Goal: Information Seeking & Learning: Learn about a topic

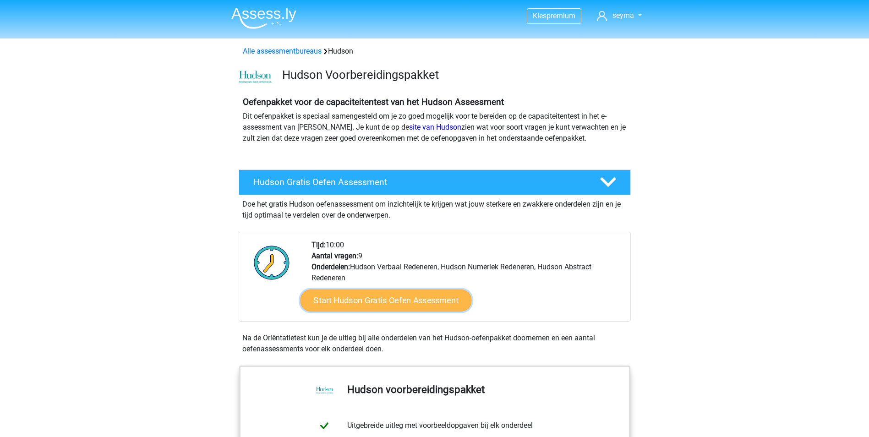
click at [446, 297] on link "Start Hudson Gratis Oefen Assessment" at bounding box center [385, 300] width 171 height 22
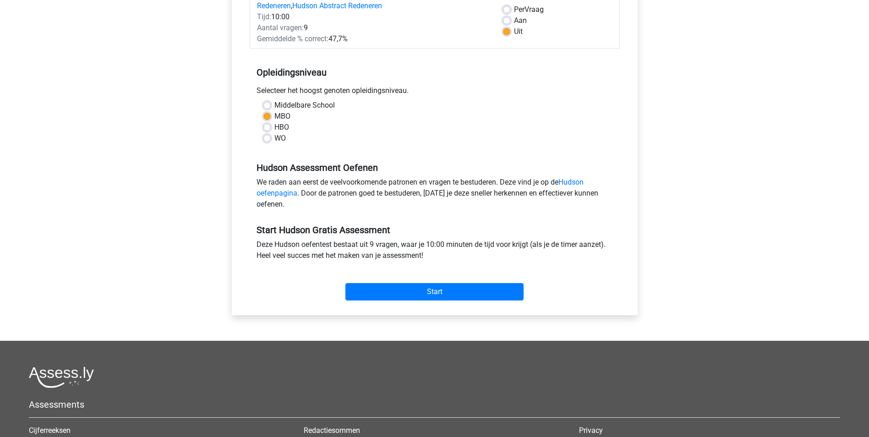
scroll to position [92, 0]
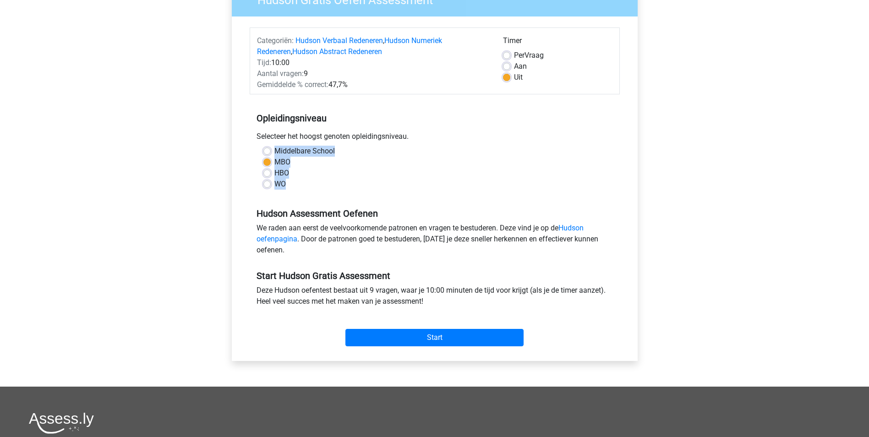
drag, startPoint x: 289, startPoint y: 181, endPoint x: 250, endPoint y: 151, distance: 49.6
click at [250, 151] on div "Middelbare School MBO HBO WO" at bounding box center [435, 168] width 370 height 44
copy div "Middelbare School MBO HBO WO"
click at [285, 183] on label "WO" at bounding box center [279, 184] width 11 height 11
click at [271, 183] on input "WO" at bounding box center [266, 183] width 7 height 9
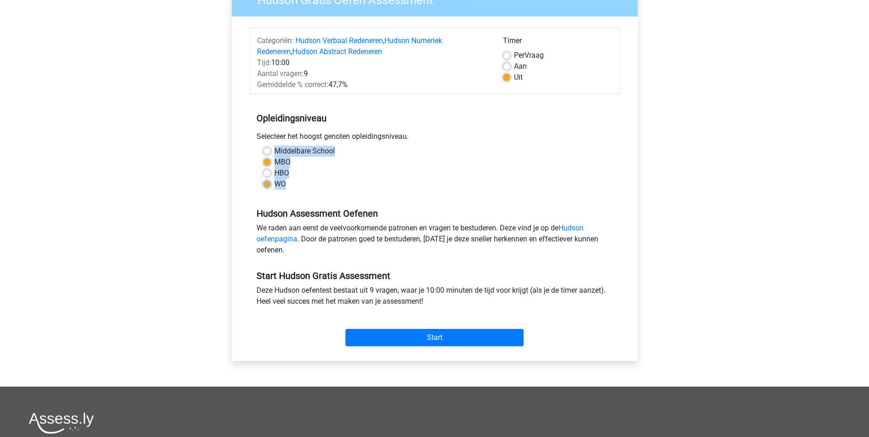
radio input "true"
click at [282, 172] on label "HBO" at bounding box center [281, 173] width 15 height 11
click at [271, 172] on input "HBO" at bounding box center [266, 172] width 7 height 9
radio input "true"
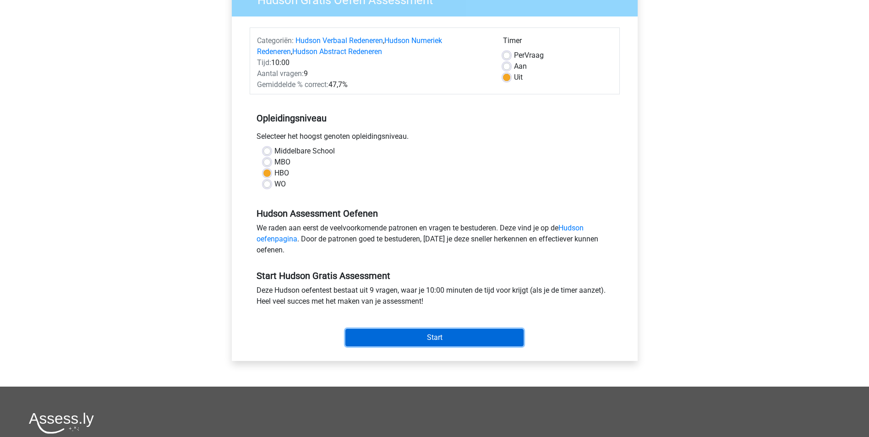
click at [446, 339] on input "Start" at bounding box center [434, 337] width 178 height 17
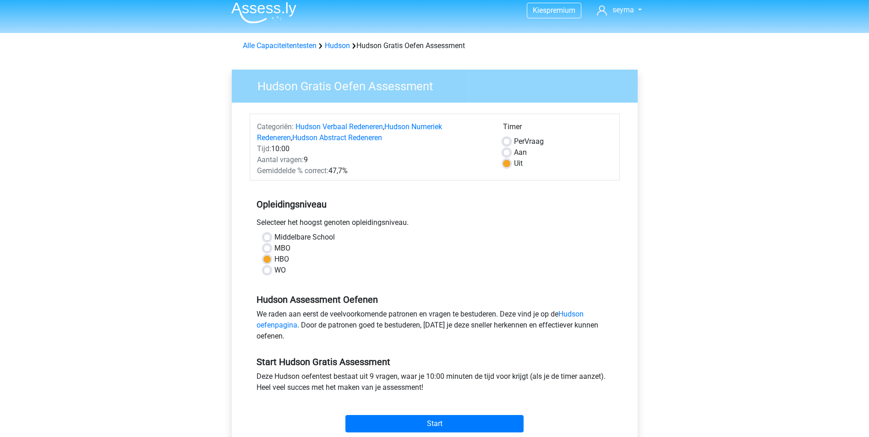
scroll to position [0, 0]
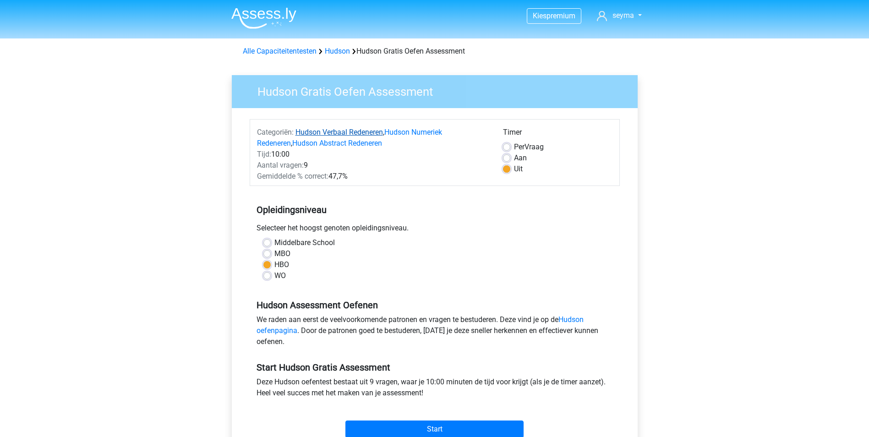
click at [378, 131] on link "Hudson Verbaal Redeneren" at bounding box center [338, 132] width 87 height 9
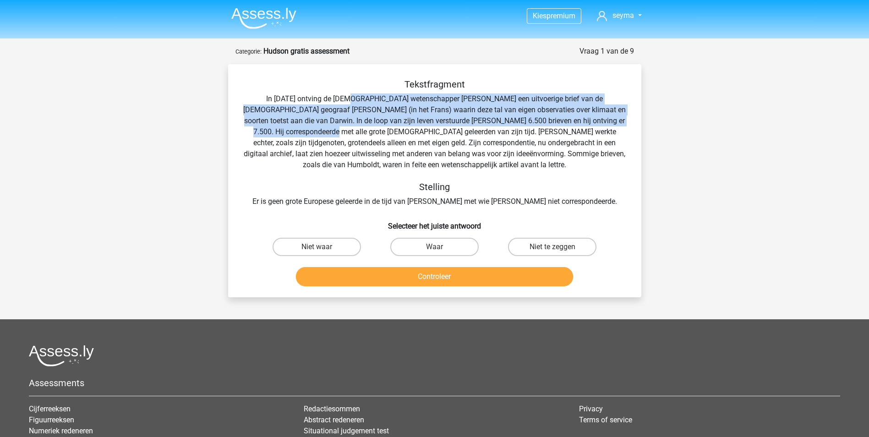
drag, startPoint x: 356, startPoint y: 102, endPoint x: 623, endPoint y: 119, distance: 267.5
click at [623, 119] on div "Tekstfragment In 1839 ontving de Engelse wetenschapper Charles Darwin een uitvo…" at bounding box center [435, 143] width 384 height 128
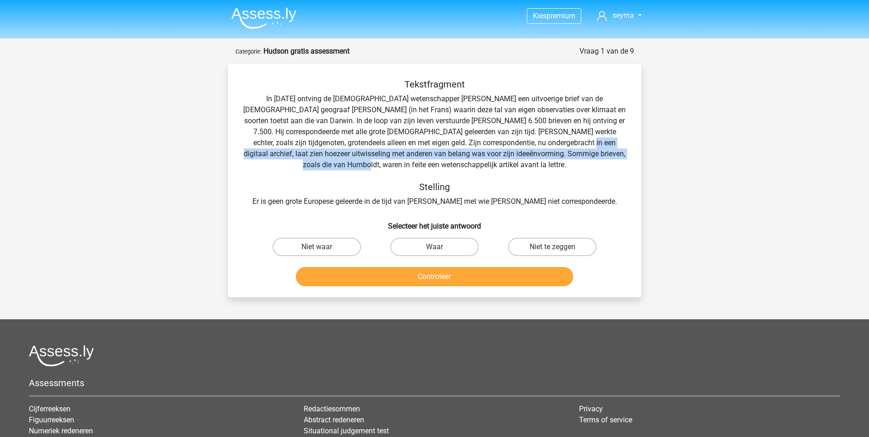
drag, startPoint x: 465, startPoint y: 144, endPoint x: 569, endPoint y: 150, distance: 103.7
click at [569, 150] on div "Tekstfragment In 1839 ontving de Engelse wetenschapper Charles Darwin een uitvo…" at bounding box center [435, 143] width 384 height 128
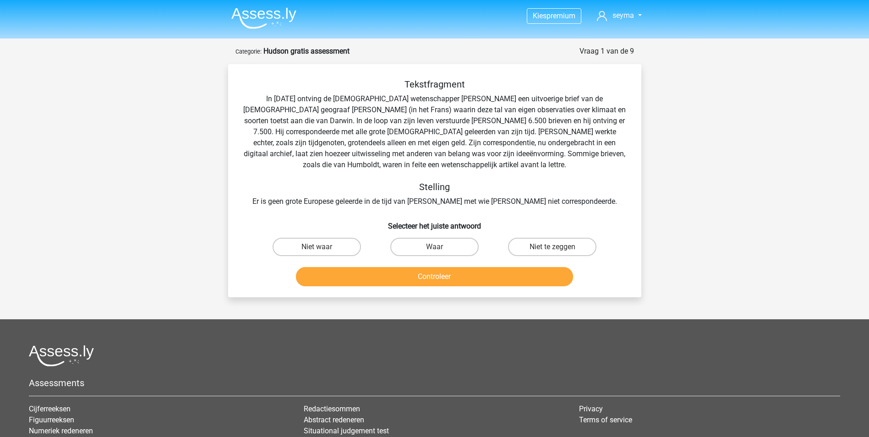
click at [310, 162] on div "Tekstfragment In 1839 ontving de Engelse wetenschapper Charles Darwin een uitvo…" at bounding box center [435, 143] width 384 height 128
drag, startPoint x: 368, startPoint y: 200, endPoint x: 588, endPoint y: 196, distance: 220.3
click at [588, 196] on div "Tekstfragment In 1839 ontving de Engelse wetenschapper Charles Darwin een uitvo…" at bounding box center [435, 143] width 384 height 128
click at [323, 206] on div "Tekstfragment In 1839 ontving de Engelse wetenschapper Charles Darwin een uitvo…" at bounding box center [435, 143] width 384 height 128
click at [558, 251] on input "Niet te zeggen" at bounding box center [555, 250] width 6 height 6
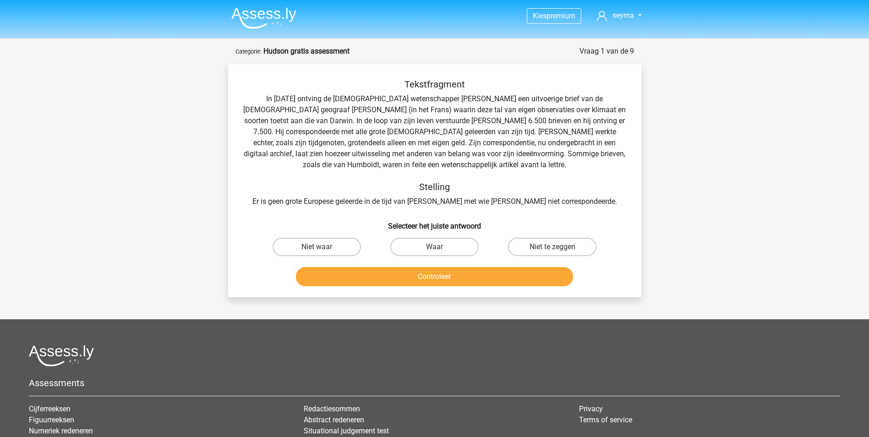
radio input "true"
click at [558, 246] on label "Niet te zeggen" at bounding box center [552, 247] width 88 height 18
click at [558, 247] on input "Niet te zeggen" at bounding box center [555, 250] width 6 height 6
click at [528, 273] on button "Controleer" at bounding box center [434, 276] width 277 height 19
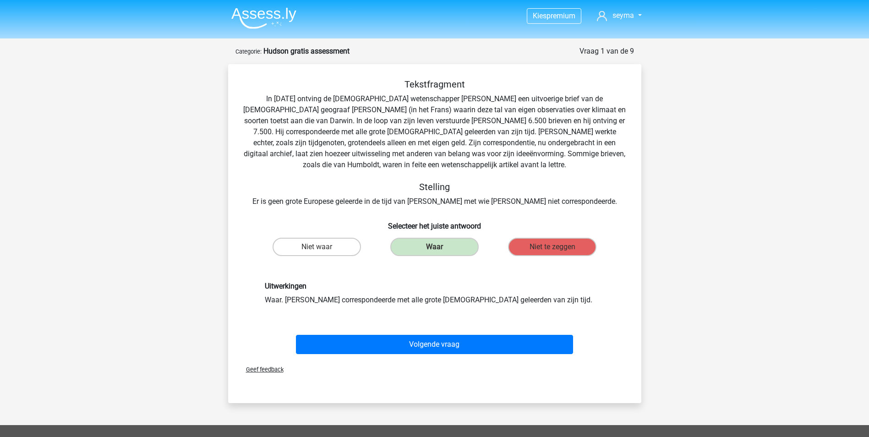
drag, startPoint x: 324, startPoint y: 302, endPoint x: 464, endPoint y: 316, distance: 140.3
click at [464, 316] on div "Uitwerkingen Waar. Darwin correspondeerde met alle grote Europese geleerden van…" at bounding box center [435, 293] width 384 height 67
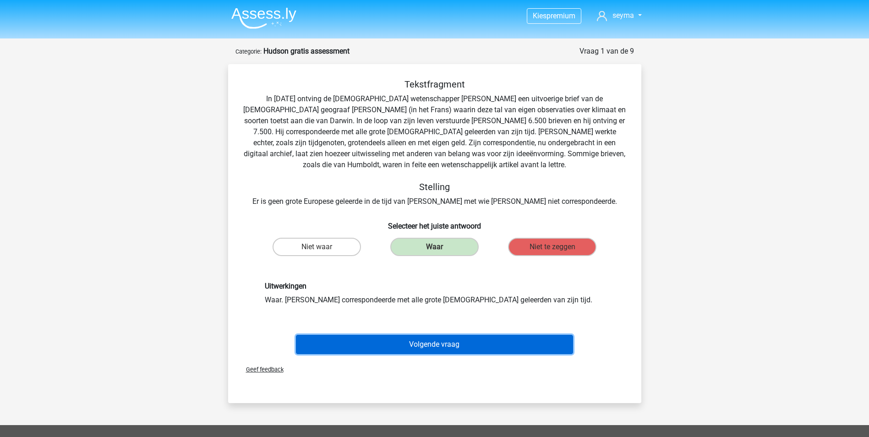
drag, startPoint x: 464, startPoint y: 316, endPoint x: 456, endPoint y: 348, distance: 33.9
click at [456, 348] on button "Volgende vraag" at bounding box center [434, 344] width 277 height 19
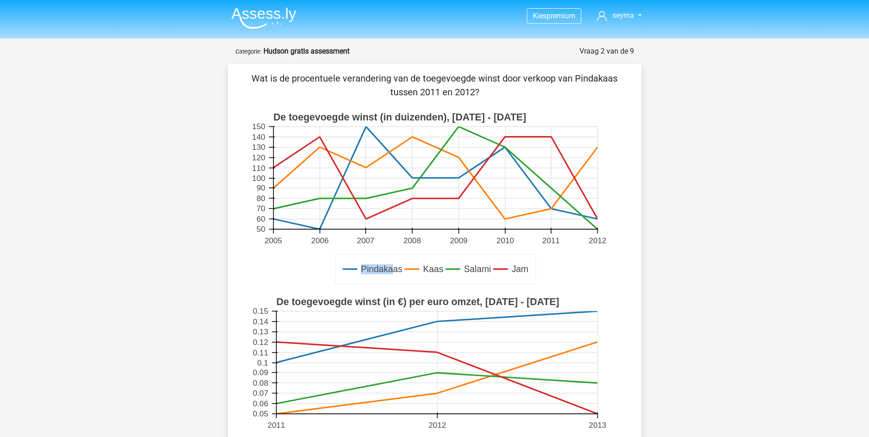
drag, startPoint x: 358, startPoint y: 268, endPoint x: 391, endPoint y: 266, distance: 33.1
click at [391, 266] on g "Pindakaas Kaas Salami Jam" at bounding box center [435, 268] width 201 height 29
drag, startPoint x: 335, startPoint y: 77, endPoint x: 581, endPoint y: 100, distance: 247.5
click at [581, 100] on div "Wat is de procentuele verandering van de toegevoegde winst door verkoop van Pin…" at bounding box center [435, 323] width 406 height 505
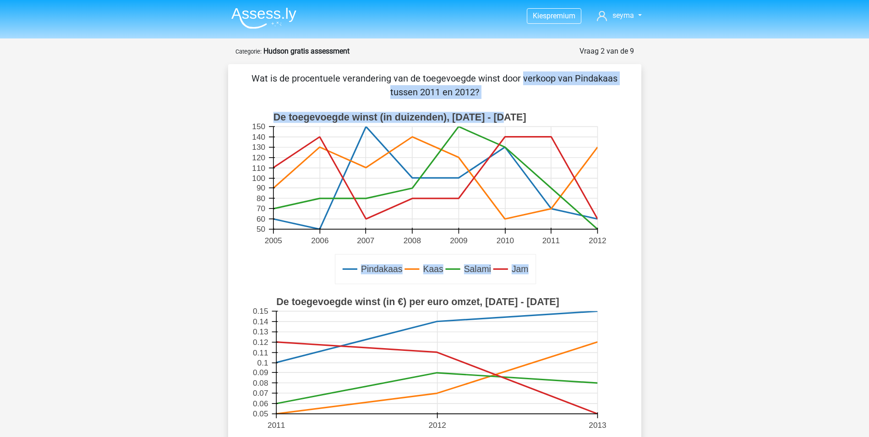
drag, startPoint x: 581, startPoint y: 100, endPoint x: 512, endPoint y: 107, distance: 69.5
click at [512, 107] on rect at bounding box center [434, 199] width 369 height 185
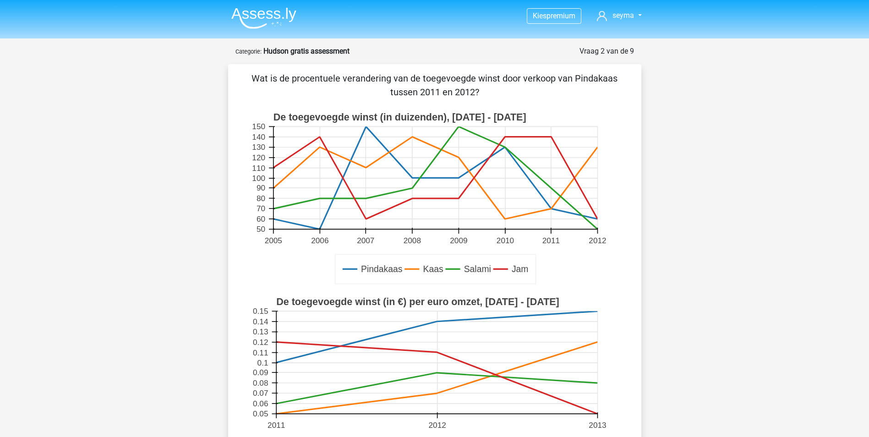
click at [548, 209] on g "Pindakaas Kaas Salami Jam De toegevoegde winst (in duizenden), 2005 - 2012 2005…" at bounding box center [434, 199] width 369 height 185
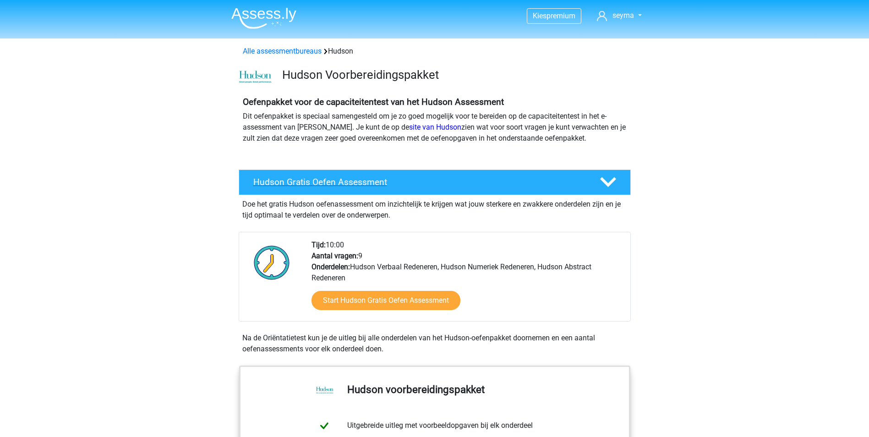
click at [381, 182] on h4 "Hudson Gratis Oefen Assessment" at bounding box center [419, 182] width 332 height 11
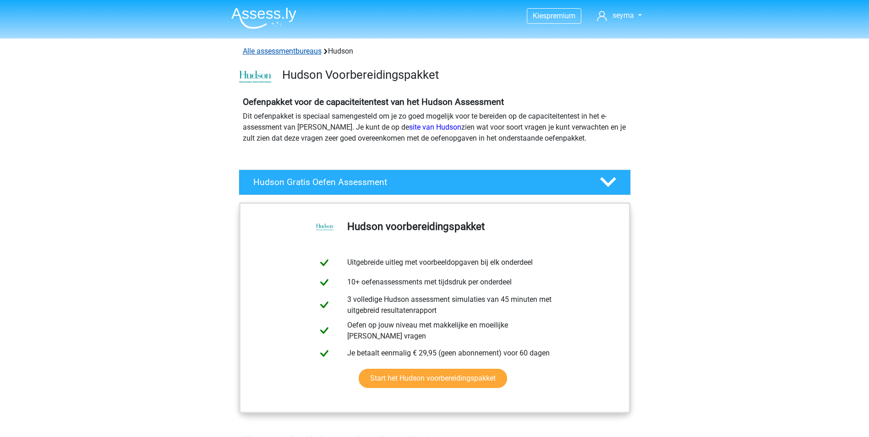
click at [295, 53] on link "Alle assessmentbureaus" at bounding box center [282, 51] width 79 height 9
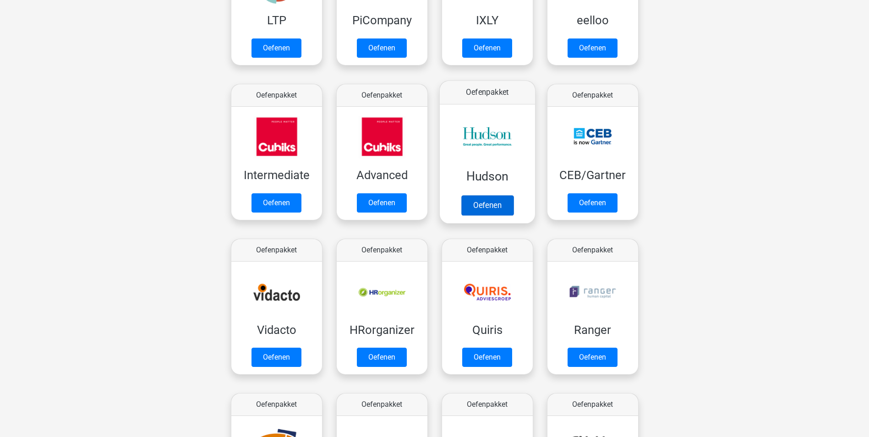
scroll to position [283, 0]
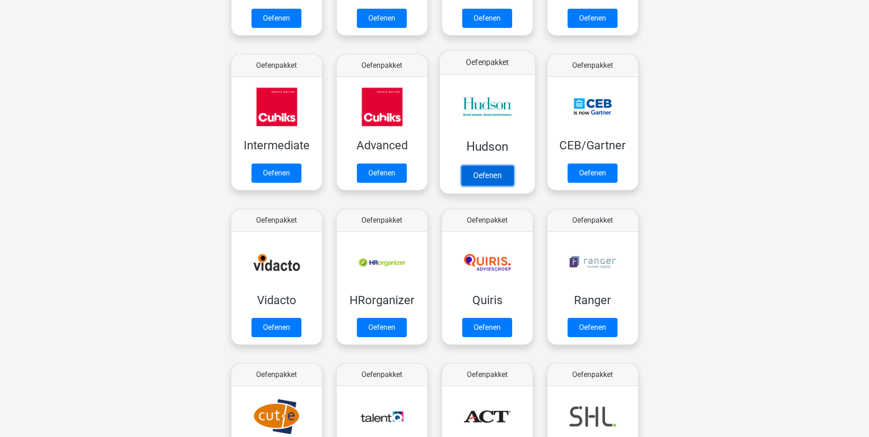
click at [487, 174] on link "Oefenen" at bounding box center [487, 175] width 52 height 20
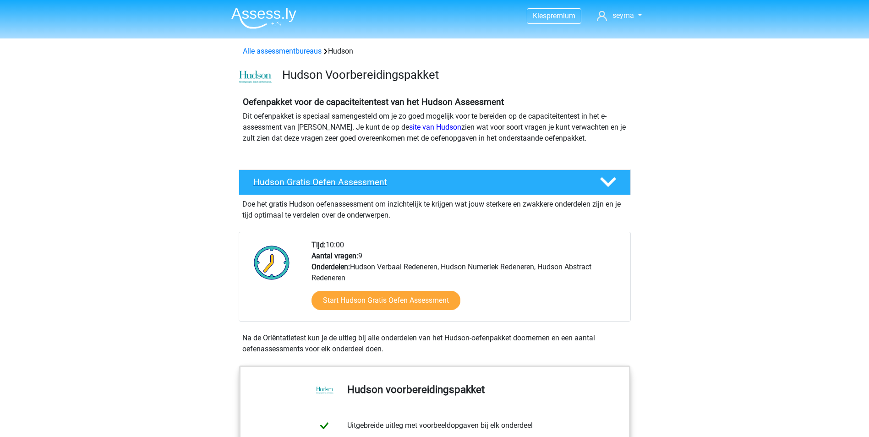
click at [616, 183] on div at bounding box center [606, 182] width 31 height 16
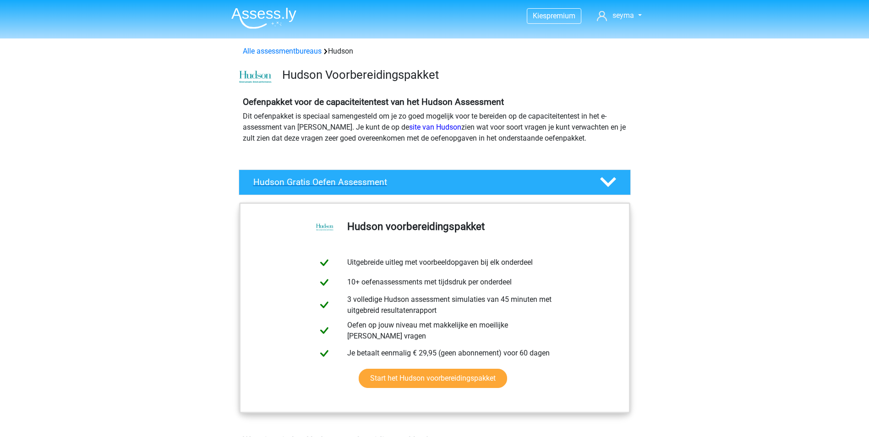
click at [615, 183] on icon at bounding box center [608, 182] width 16 height 16
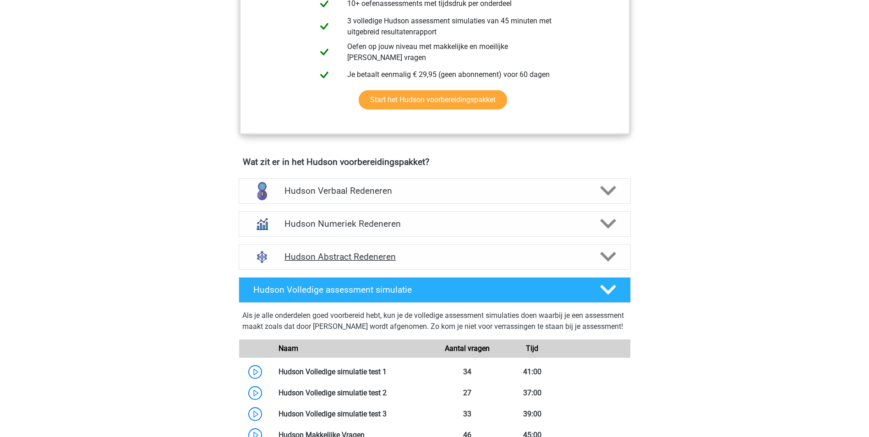
scroll to position [458, 0]
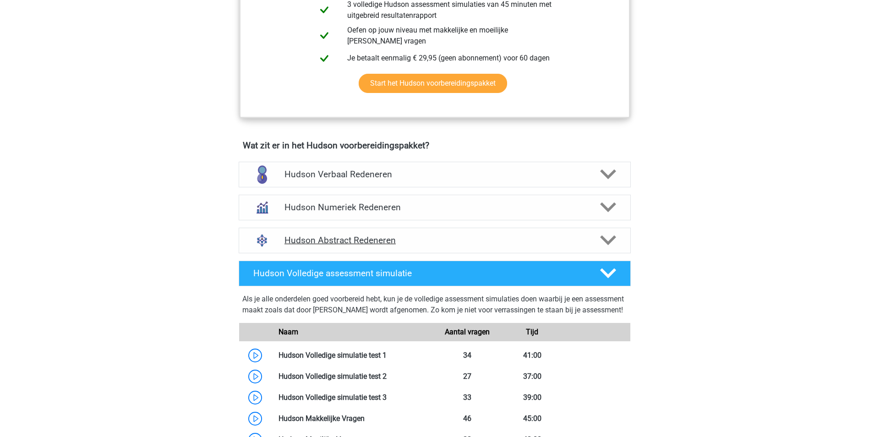
click at [610, 239] on icon at bounding box center [608, 240] width 16 height 16
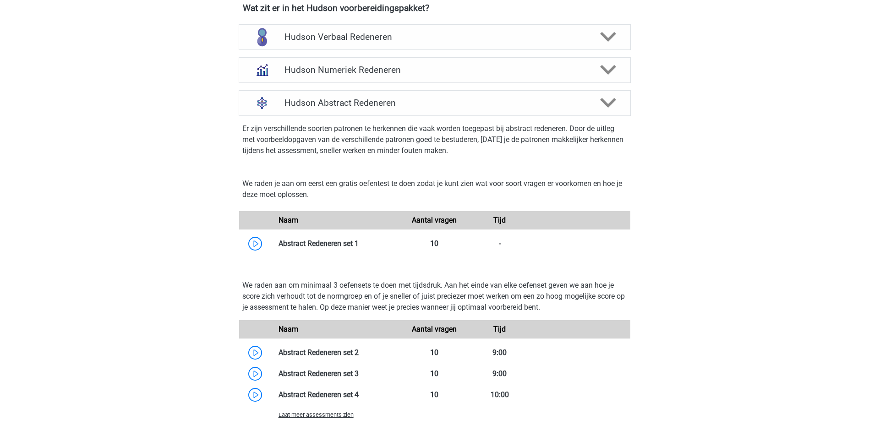
scroll to position [687, 0]
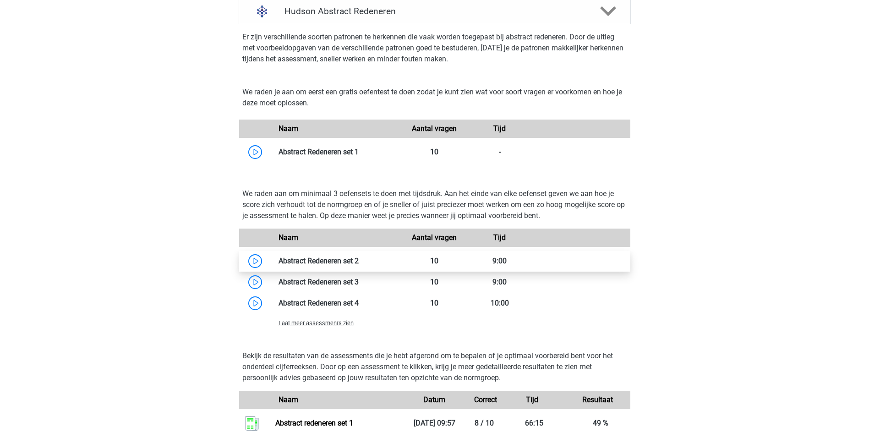
click at [359, 260] on link at bounding box center [359, 260] width 0 height 9
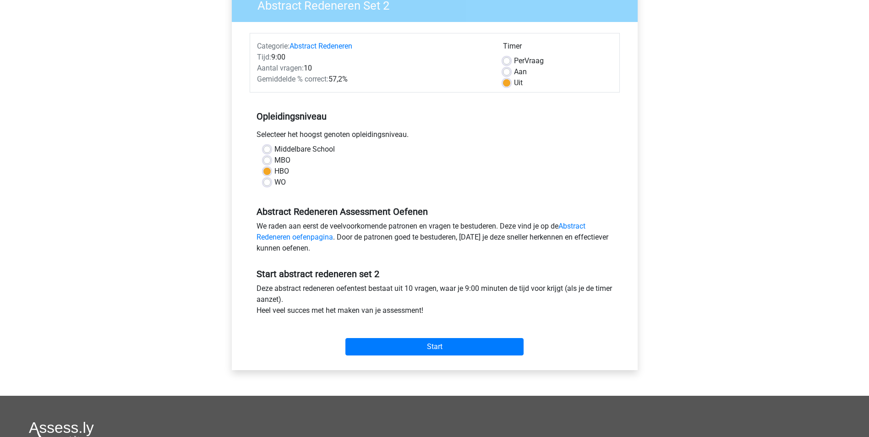
scroll to position [92, 0]
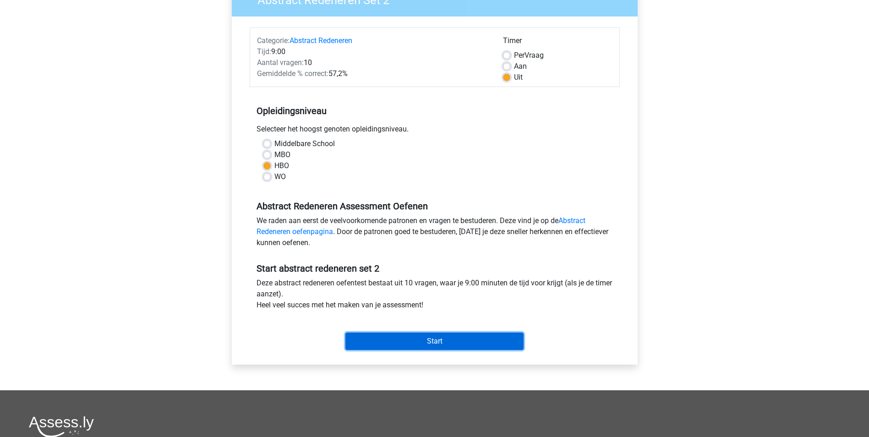
click at [476, 336] on input "Start" at bounding box center [434, 340] width 178 height 17
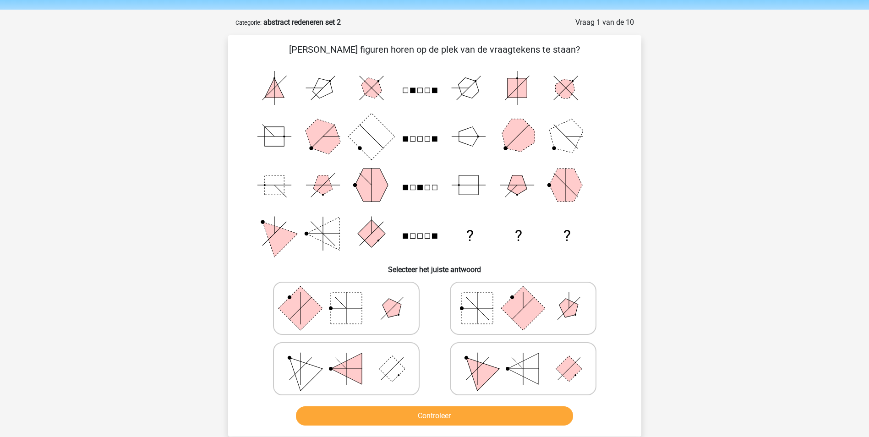
scroll to position [92, 0]
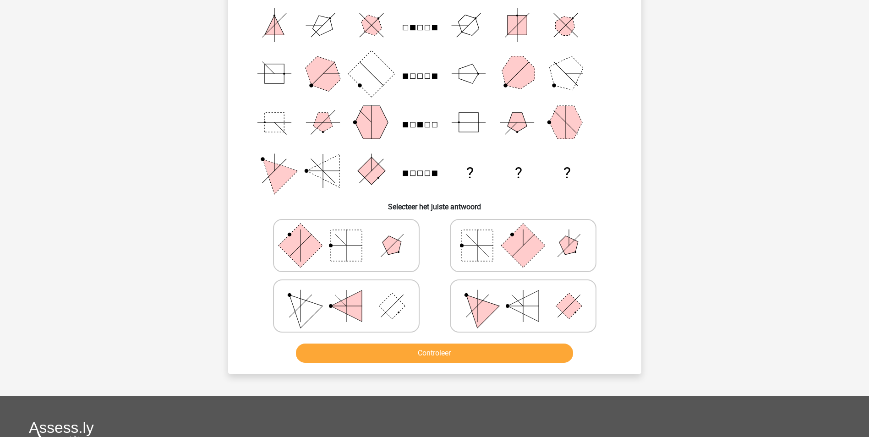
click at [398, 250] on polygon at bounding box center [392, 245] width 26 height 26
click at [352, 234] on input "radio" at bounding box center [349, 231] width 6 height 6
radio input "true"
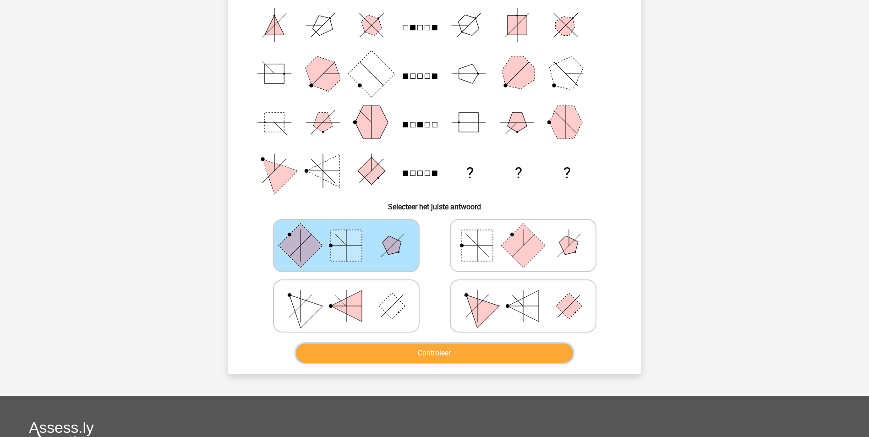
click at [388, 353] on button "Controleer" at bounding box center [434, 352] width 277 height 19
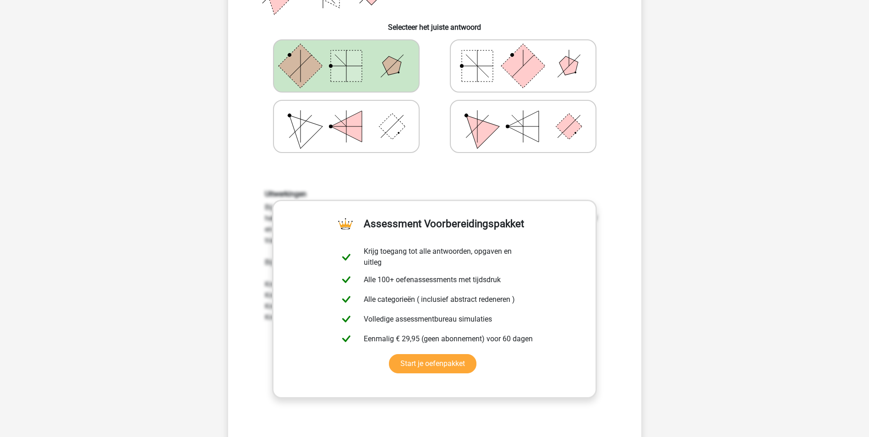
scroll to position [412, 0]
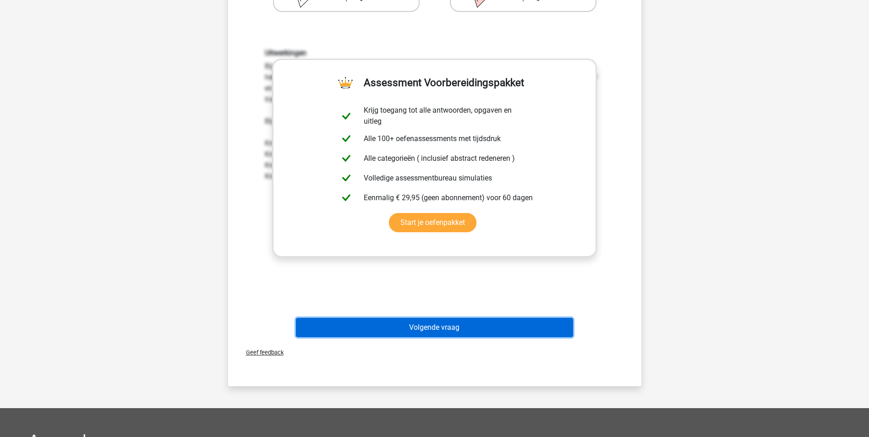
click at [433, 331] on button "Volgende vraag" at bounding box center [434, 327] width 277 height 19
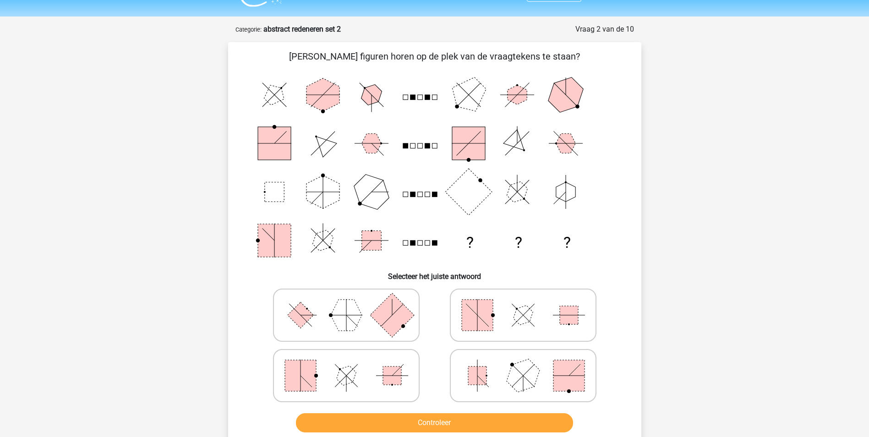
scroll to position [0, 0]
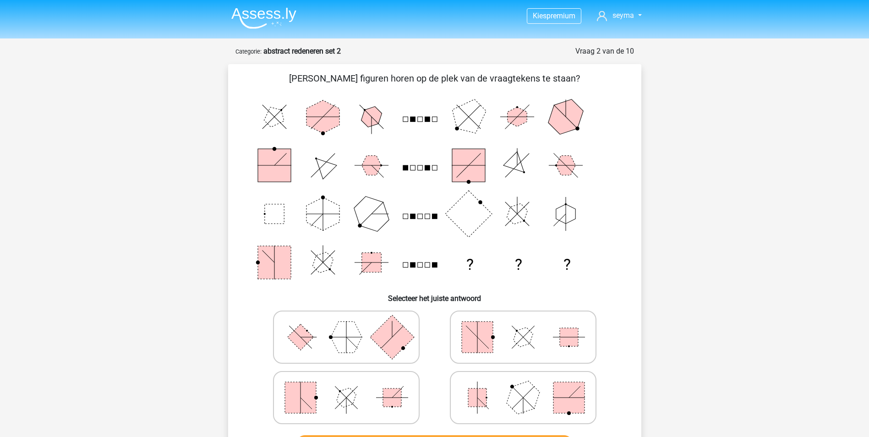
click at [381, 344] on rect at bounding box center [392, 337] width 44 height 44
click at [352, 326] on input "radio" at bounding box center [349, 323] width 6 height 6
radio input "true"
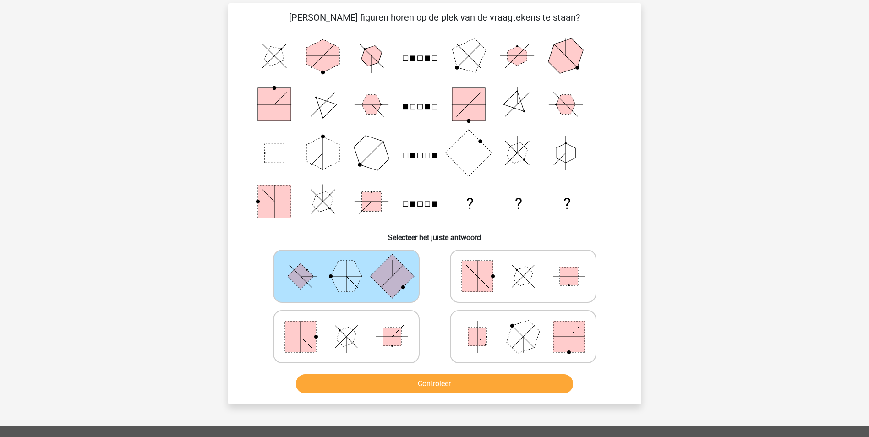
scroll to position [229, 0]
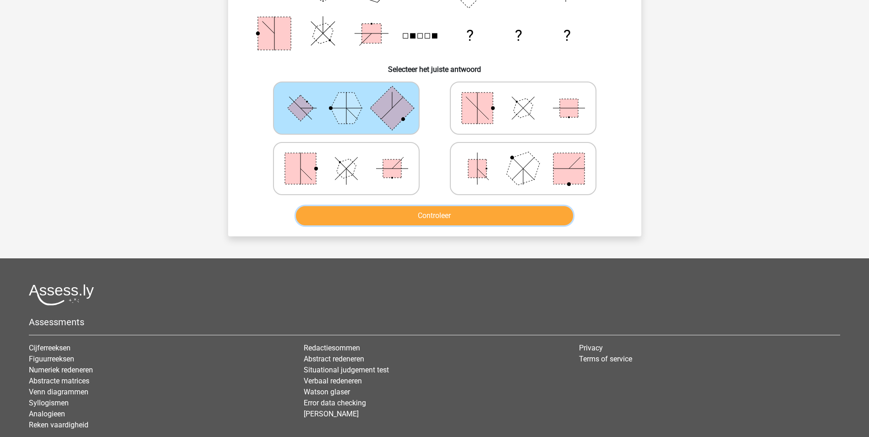
click at [426, 215] on button "Controleer" at bounding box center [434, 215] width 277 height 19
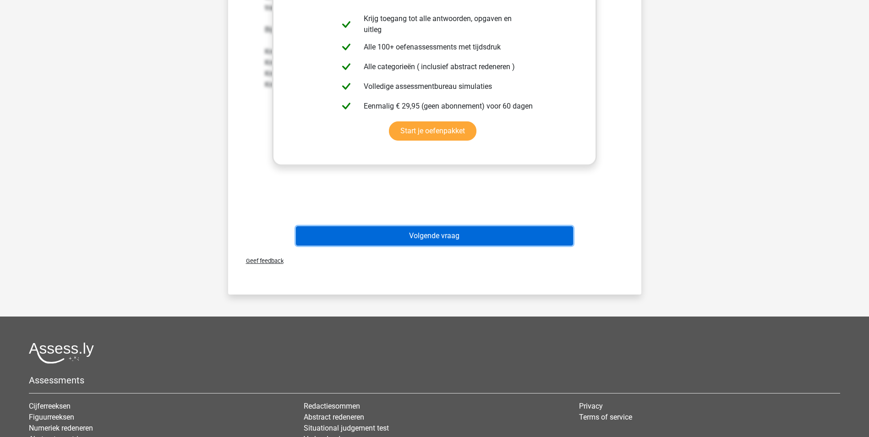
click at [402, 228] on button "Volgende vraag" at bounding box center [434, 235] width 277 height 19
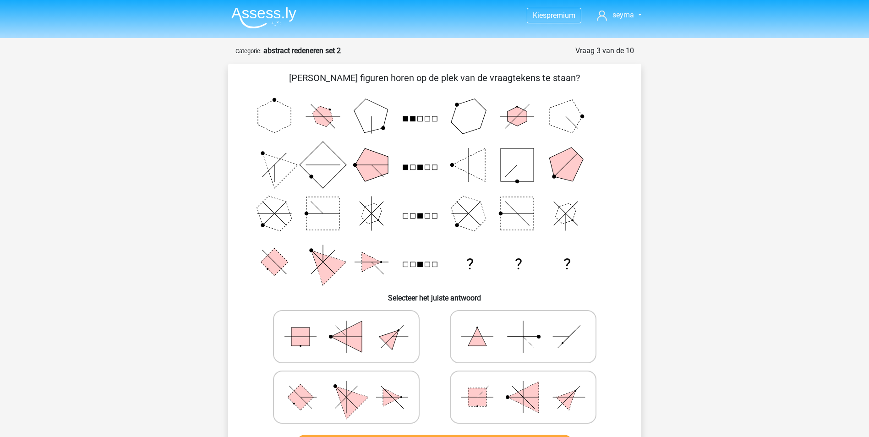
scroll to position [0, 0]
click at [381, 403] on icon at bounding box center [346, 398] width 137 height 46
click at [352, 386] on input "radio" at bounding box center [349, 383] width 6 height 6
radio input "true"
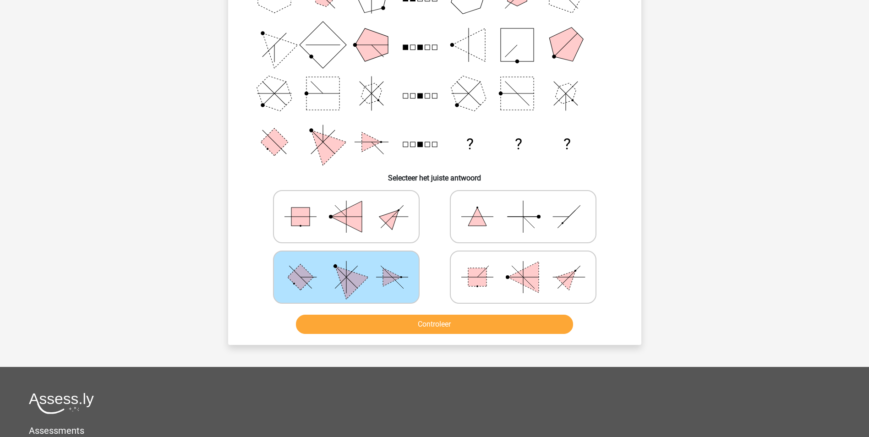
scroll to position [183, 0]
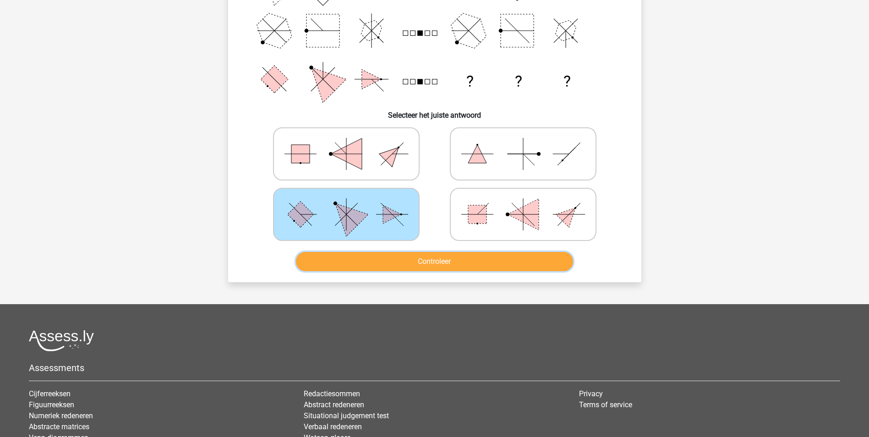
click at [385, 266] on button "Controleer" at bounding box center [434, 261] width 277 height 19
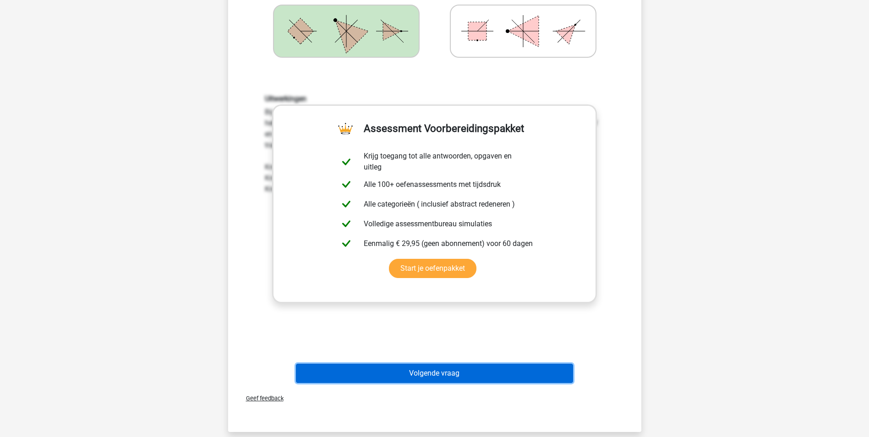
click at [415, 368] on button "Volgende vraag" at bounding box center [434, 373] width 277 height 19
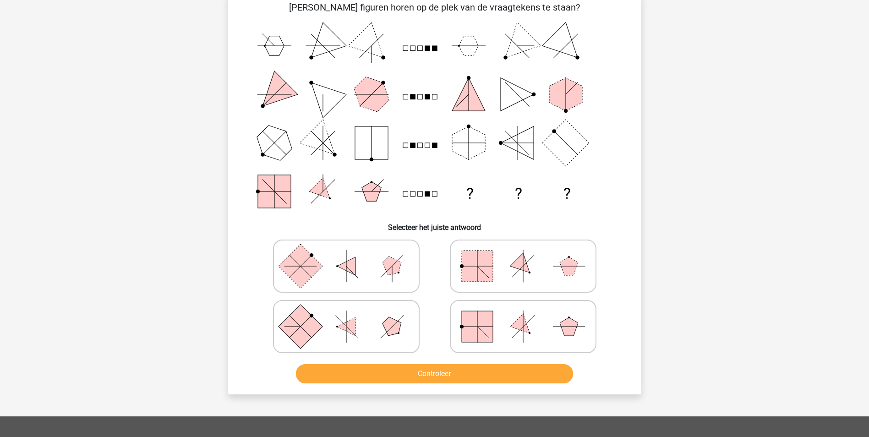
scroll to position [46, 0]
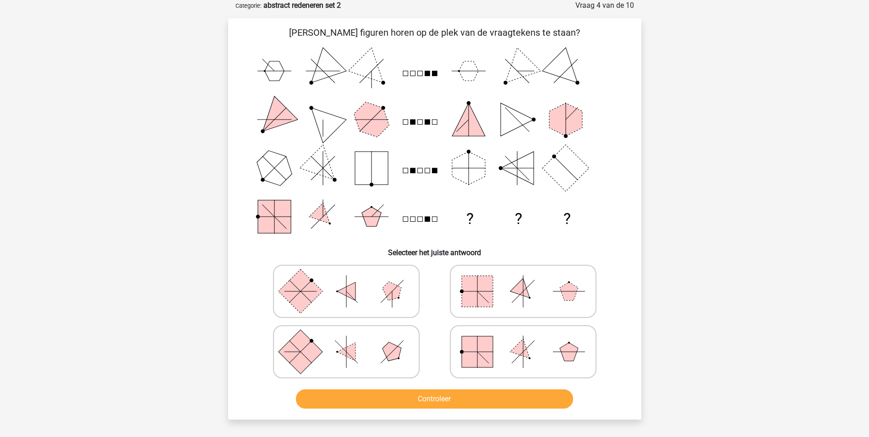
click at [540, 358] on icon at bounding box center [522, 352] width 137 height 46
click at [529, 340] on input "radio" at bounding box center [526, 337] width 6 height 6
radio input "true"
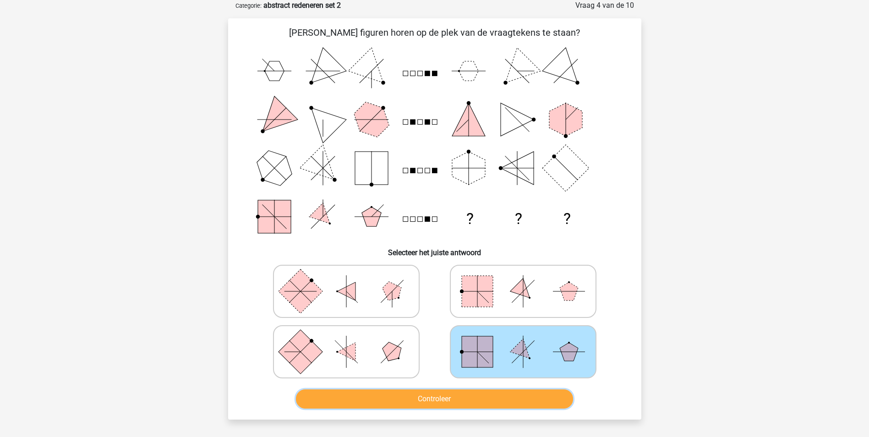
click at [494, 403] on button "Controleer" at bounding box center [434, 398] width 277 height 19
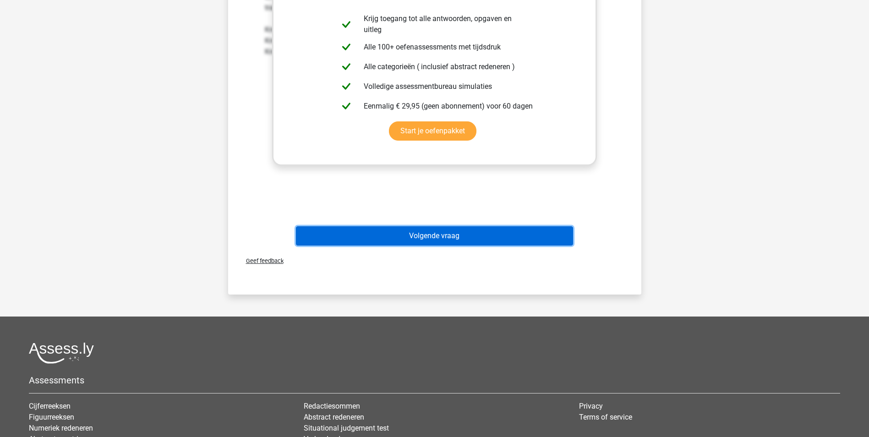
click at [435, 241] on button "Volgende vraag" at bounding box center [434, 235] width 277 height 19
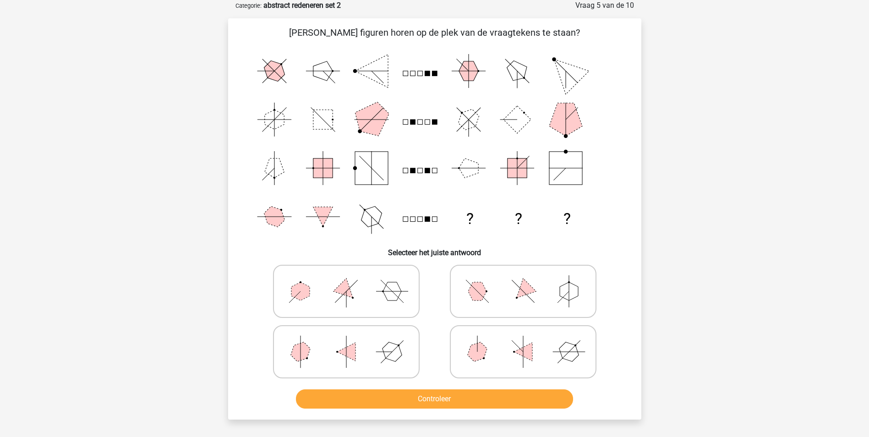
click at [476, 293] on polygon at bounding box center [477, 291] width 18 height 18
click at [523, 280] on input "radio" at bounding box center [526, 277] width 6 height 6
radio input "true"
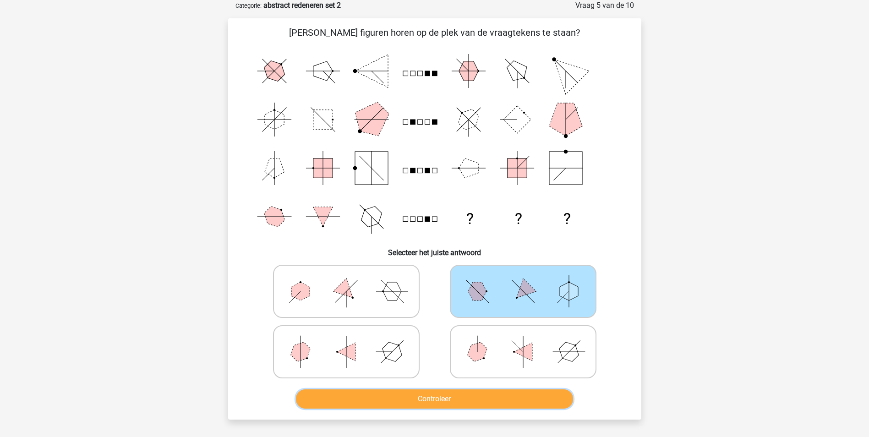
click at [460, 397] on button "Controleer" at bounding box center [434, 398] width 277 height 19
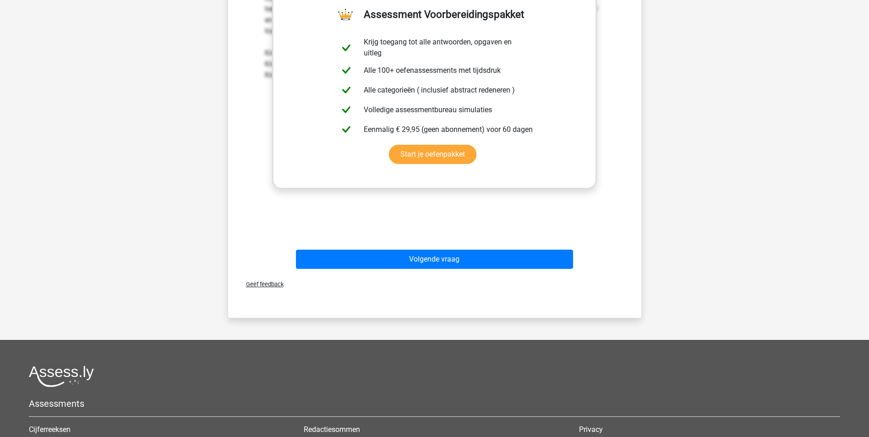
scroll to position [504, 0]
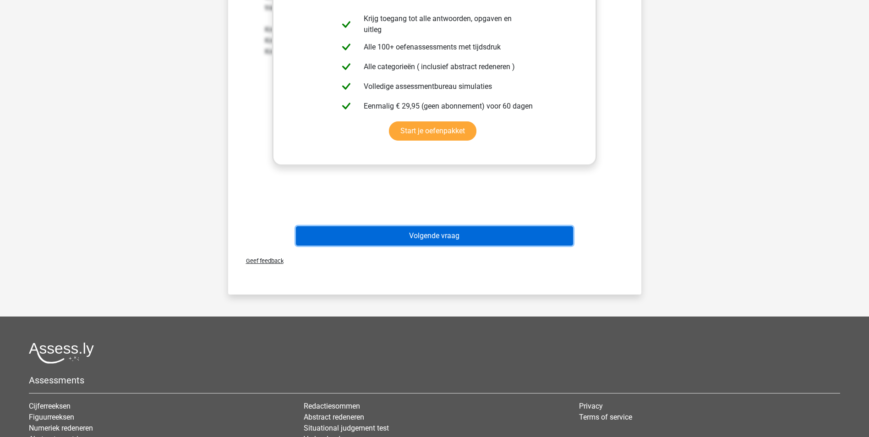
click at [449, 240] on button "Volgende vraag" at bounding box center [434, 235] width 277 height 19
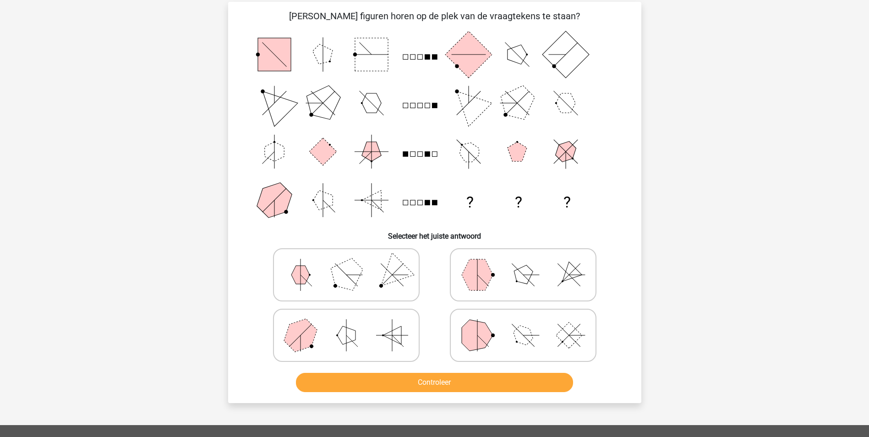
scroll to position [46, 0]
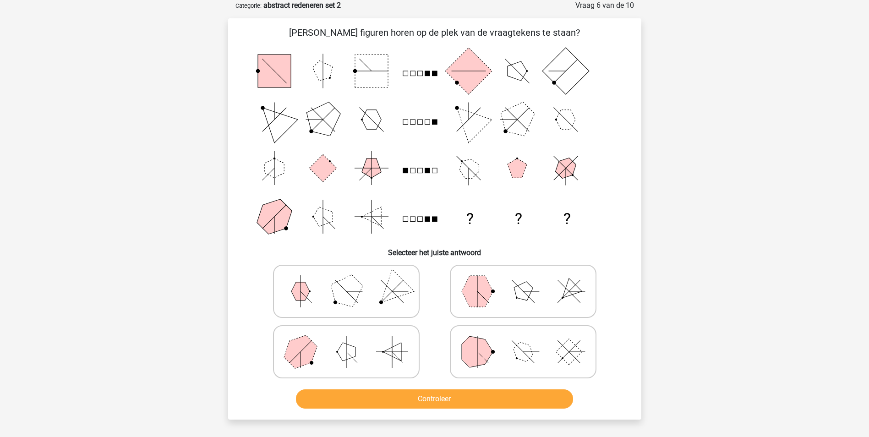
click at [510, 292] on icon at bounding box center [522, 291] width 137 height 46
click at [523, 280] on input "radio" at bounding box center [526, 277] width 6 height 6
radio input "true"
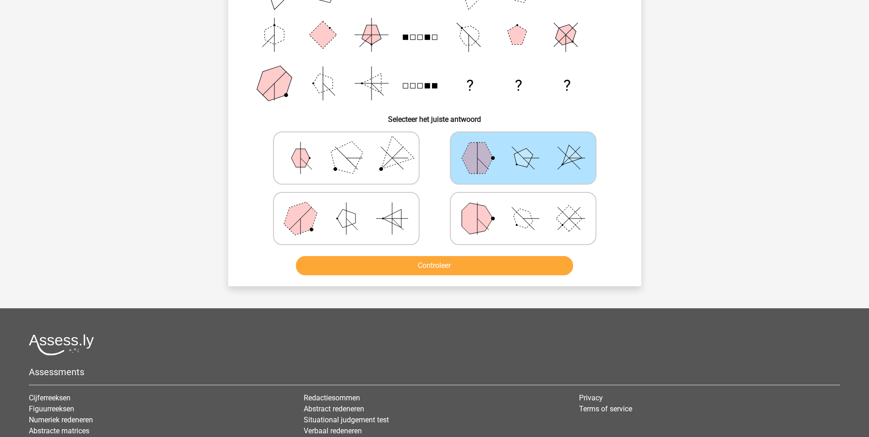
scroll to position [183, 0]
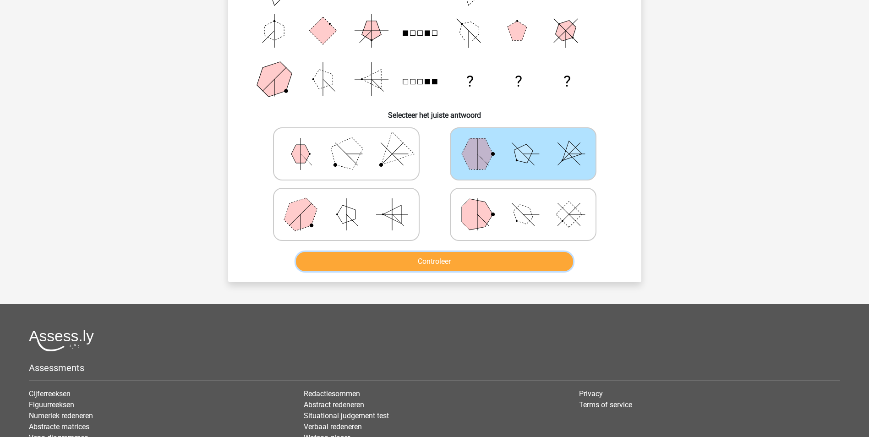
click at [524, 267] on button "Controleer" at bounding box center [434, 261] width 277 height 19
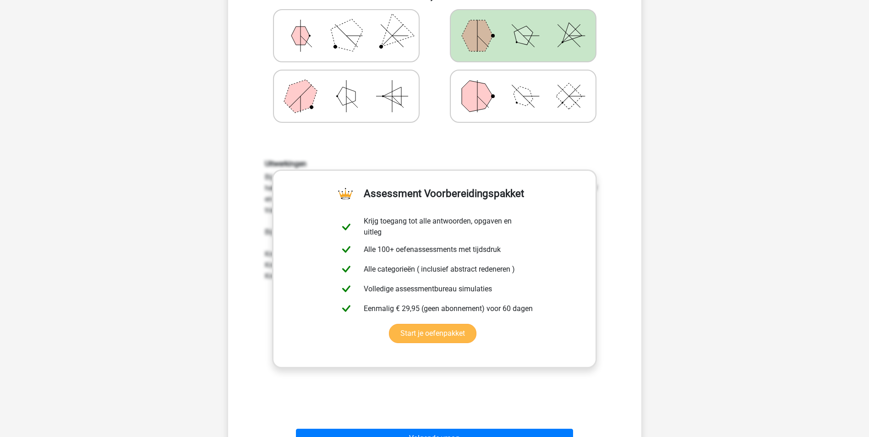
scroll to position [412, 0]
